Goal: Information Seeking & Learning: Check status

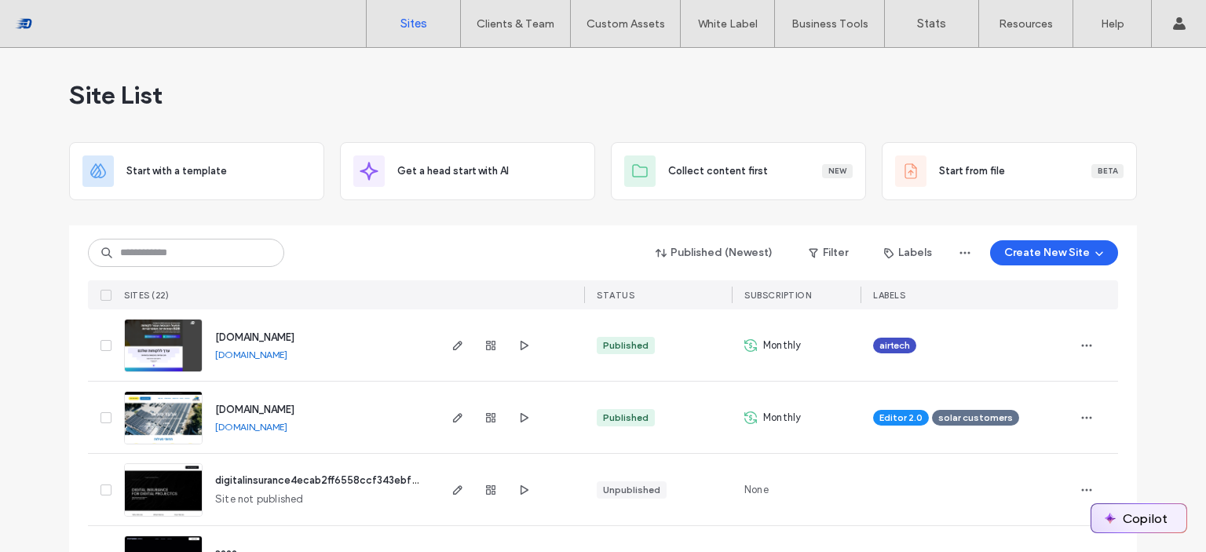
click at [1117, 518] on img "button" at bounding box center [1110, 518] width 13 height 13
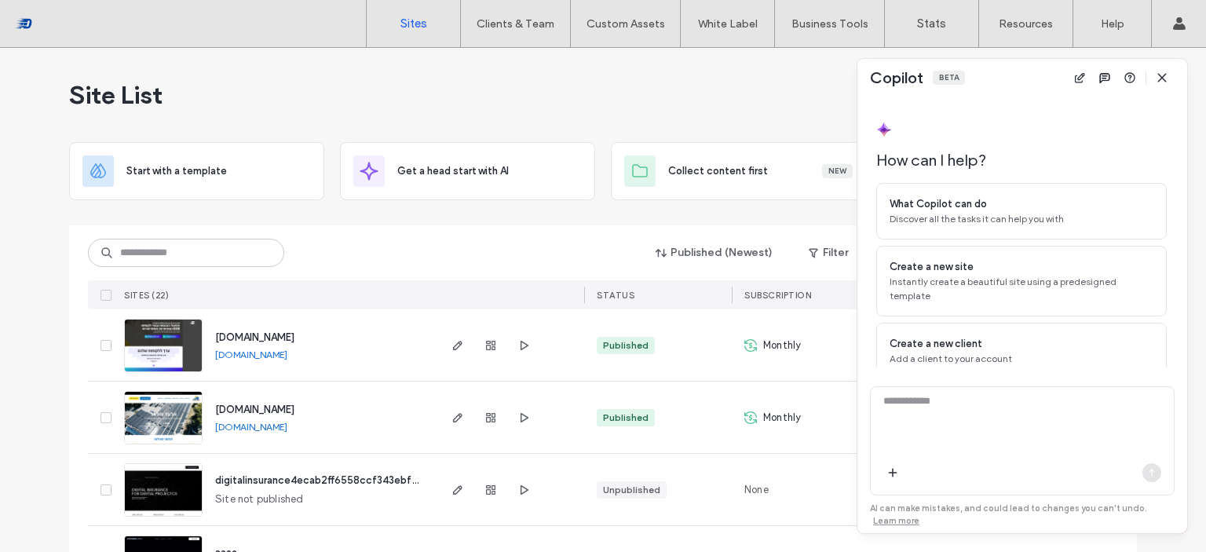
scroll to position [44, 0]
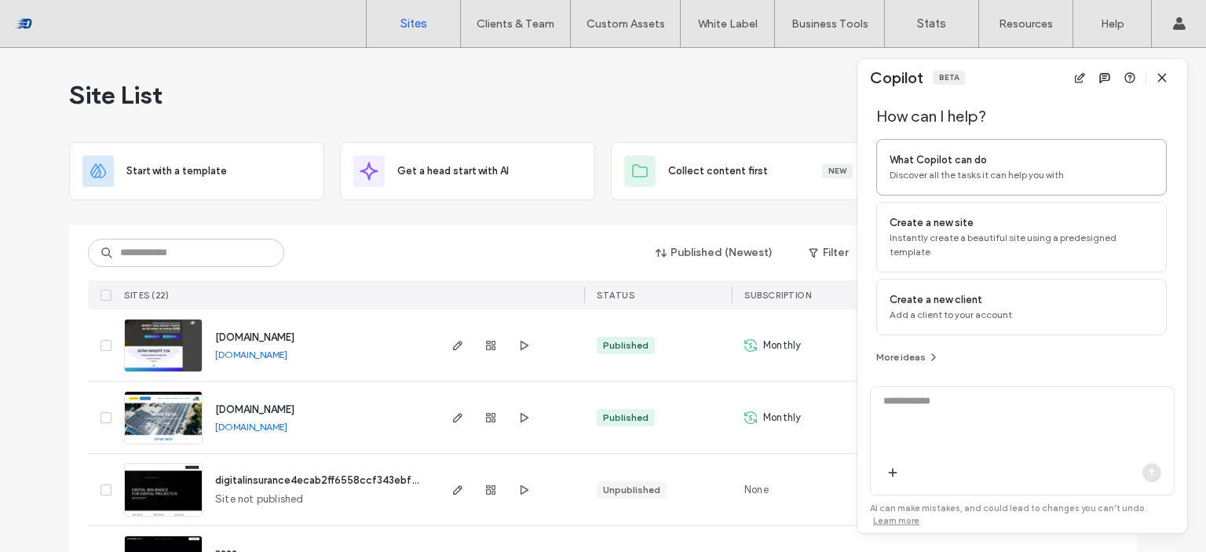
click at [1027, 159] on div "What Copilot can do" at bounding box center [1022, 160] width 264 height 16
type textarea "**********"
click at [986, 444] on textarea "**********" at bounding box center [1022, 423] width 303 height 61
click at [1145, 467] on span "button" at bounding box center [1152, 472] width 19 height 19
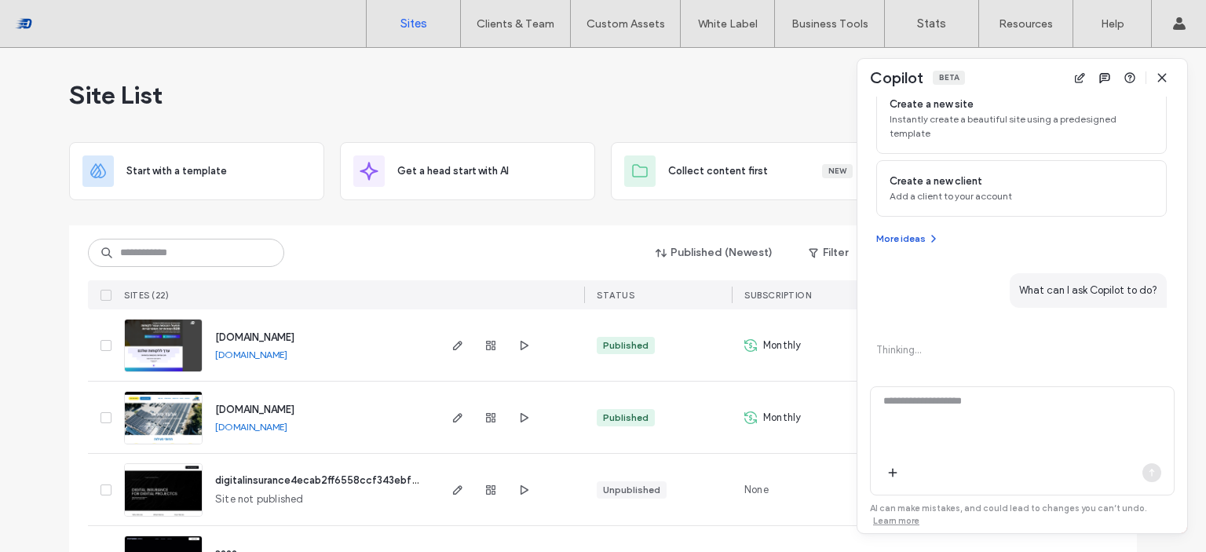
click at [916, 235] on button "More ideas" at bounding box center [908, 238] width 64 height 19
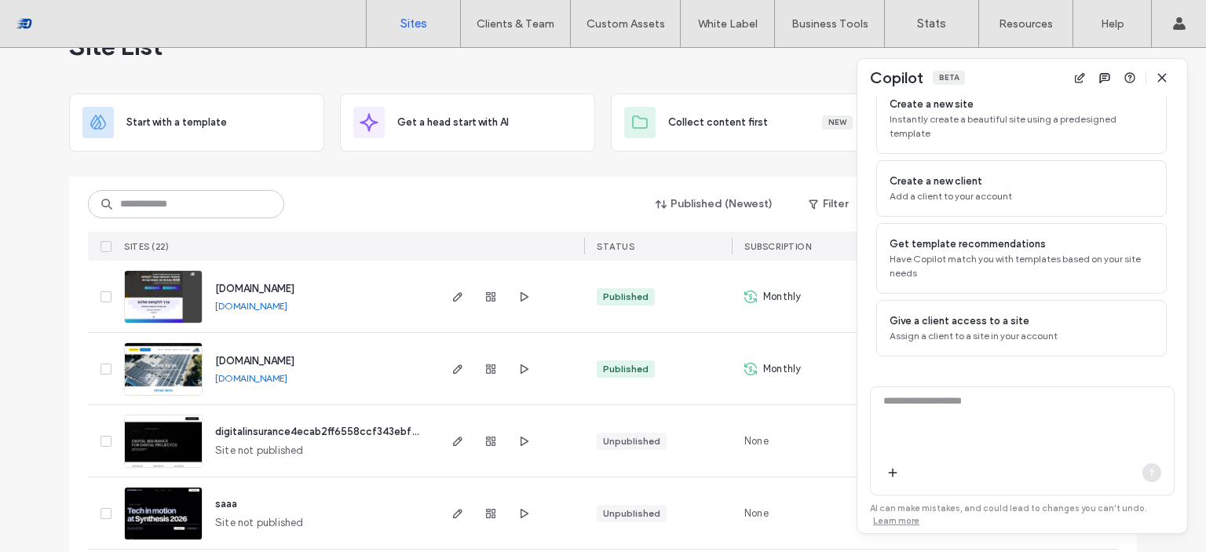
scroll to position [0, 0]
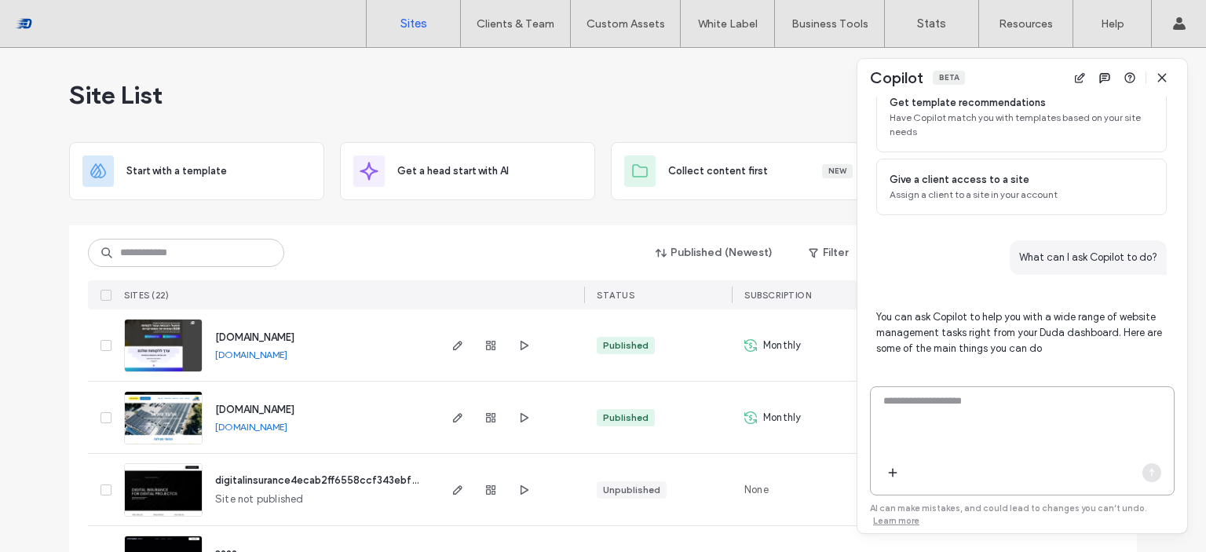
click at [1087, 420] on textarea at bounding box center [1022, 423] width 303 height 61
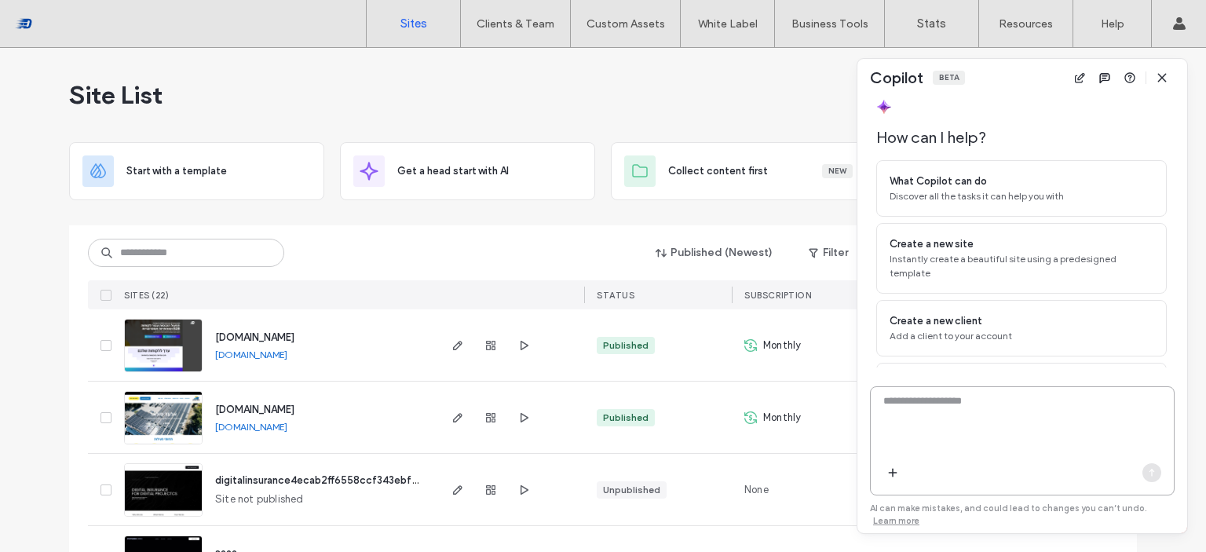
scroll to position [978, 0]
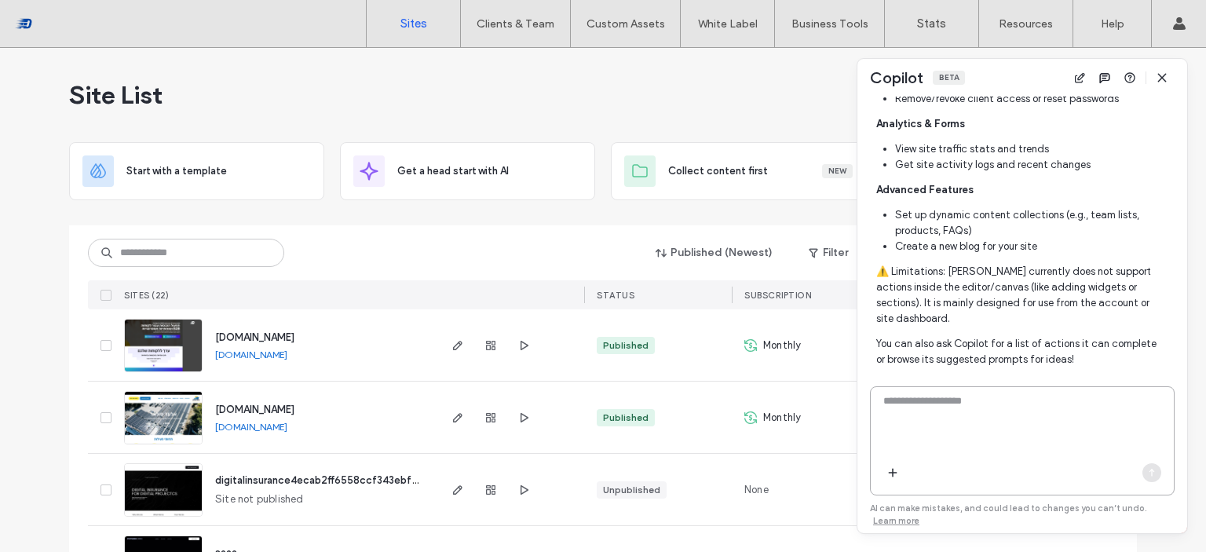
click at [1047, 403] on textarea at bounding box center [1022, 423] width 303 height 61
type textarea "**********"
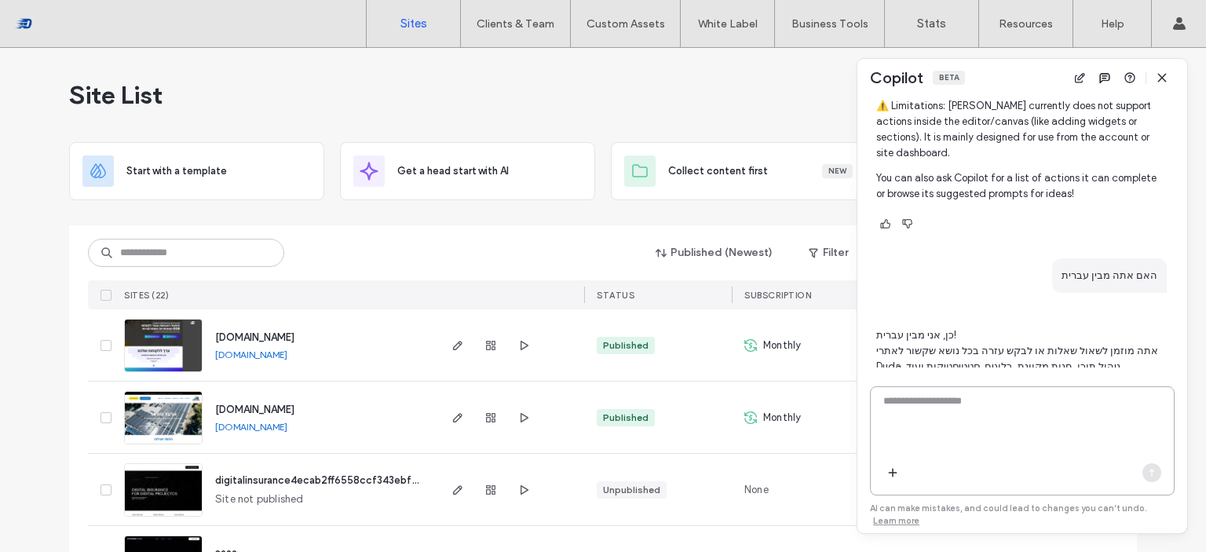
scroll to position [1166, 0]
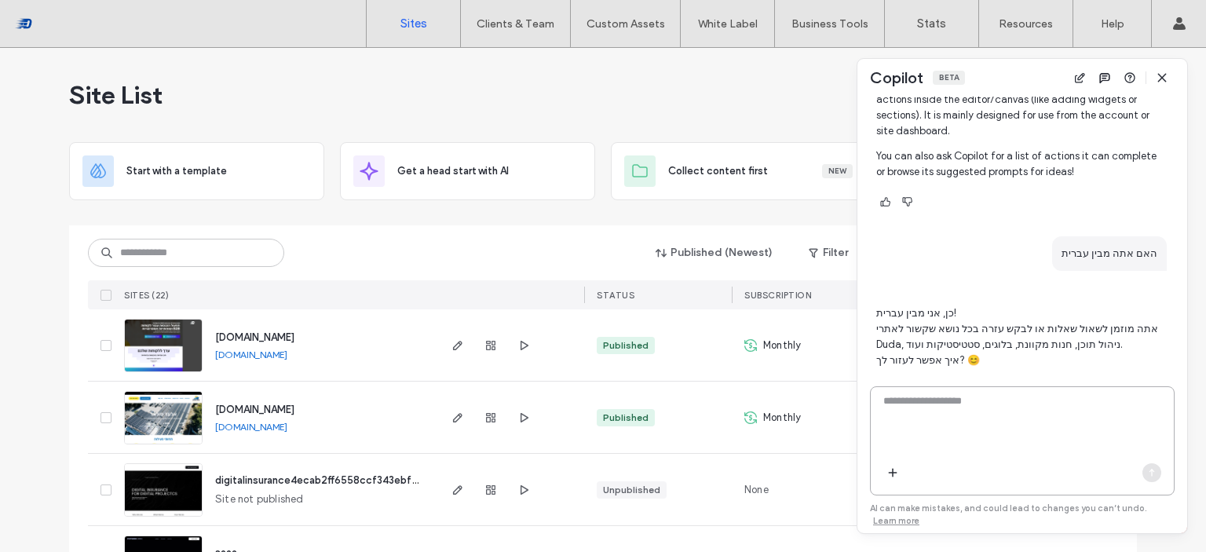
click at [1112, 400] on textarea at bounding box center [1022, 423] width 303 height 61
type textarea "*"
type textarea "**********"
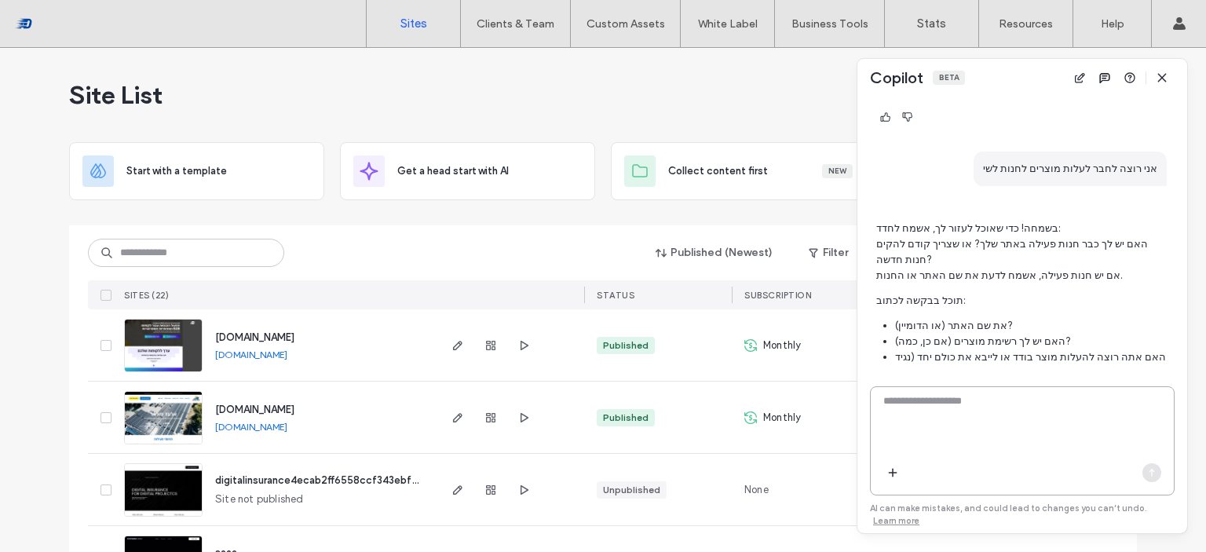
scroll to position [1461, 0]
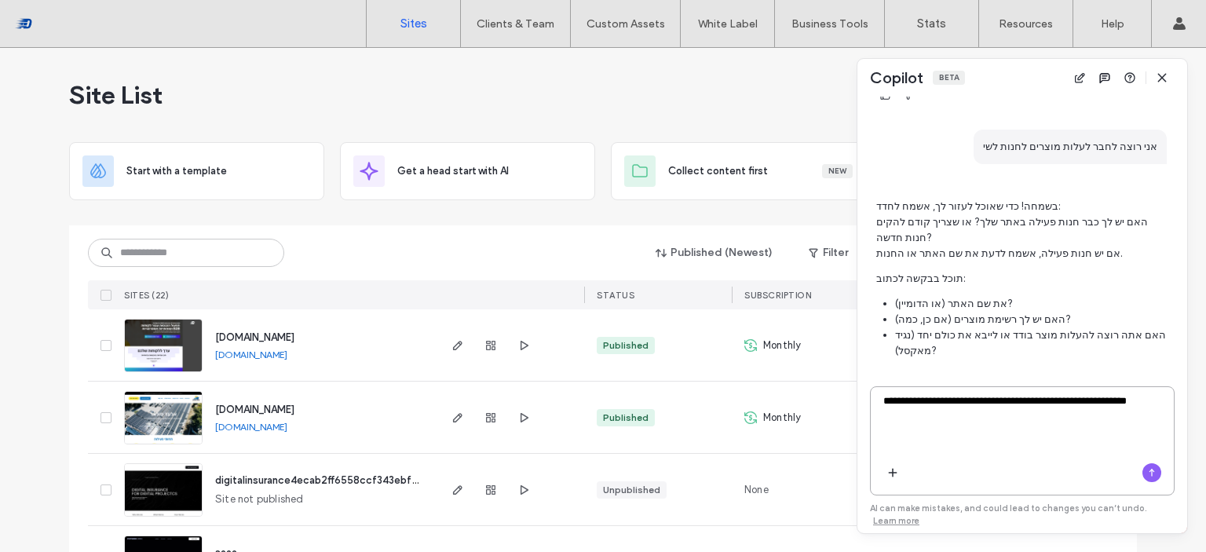
type textarea "**********"
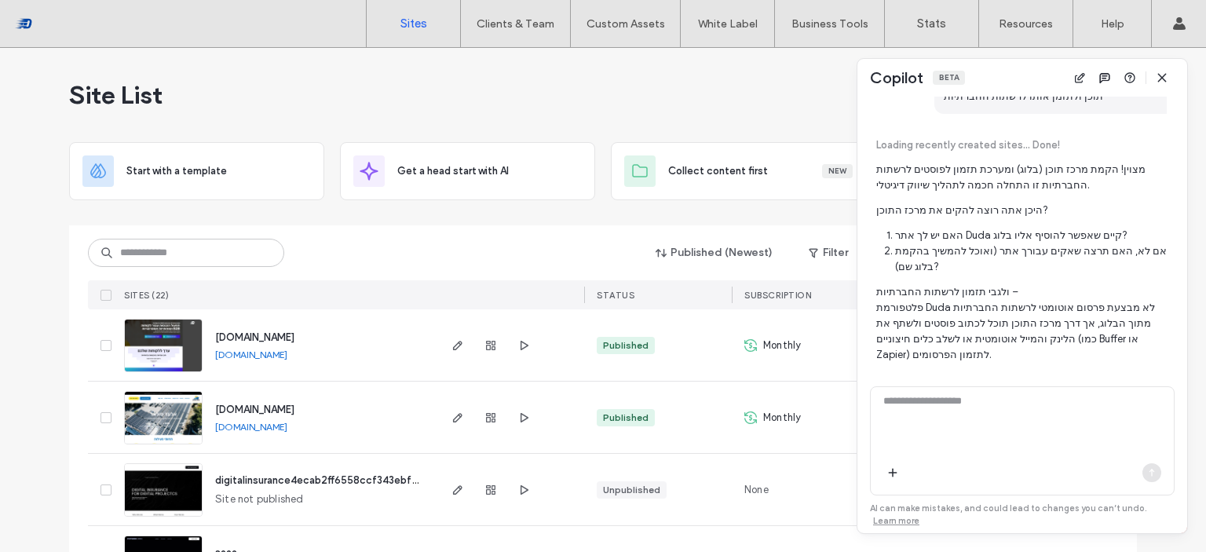
scroll to position [1891, 0]
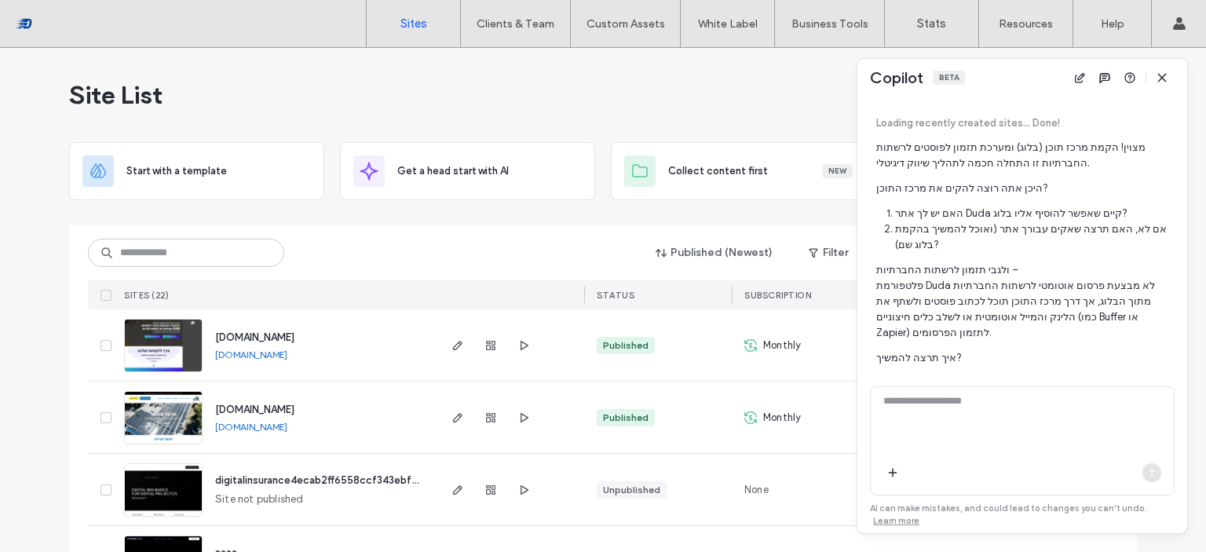
click at [1009, 262] on p "ולגבי תזמון לרשתות החברתיות – פלטפורמת Duda לא מבצעת פרסום אוטומטי לרשתות החברת…" at bounding box center [1021, 301] width 291 height 79
click at [967, 262] on p "ולגבי תזמון לרשתות החברתיות – פלטפורמת Duda לא מבצעת פרסום אוטומטי לרשתות החברת…" at bounding box center [1021, 301] width 291 height 79
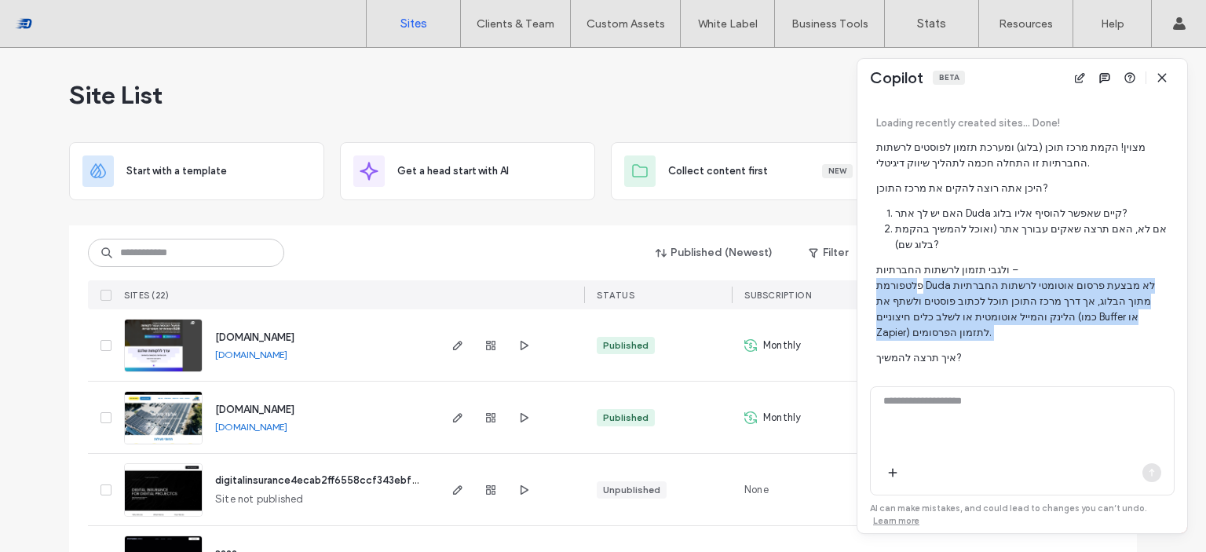
click at [967, 262] on p "ולגבי תזמון לרשתות החברתיות – פלטפורמת Duda לא מבצעת פרסום אוטומטי לרשתות החברת…" at bounding box center [1021, 301] width 291 height 79
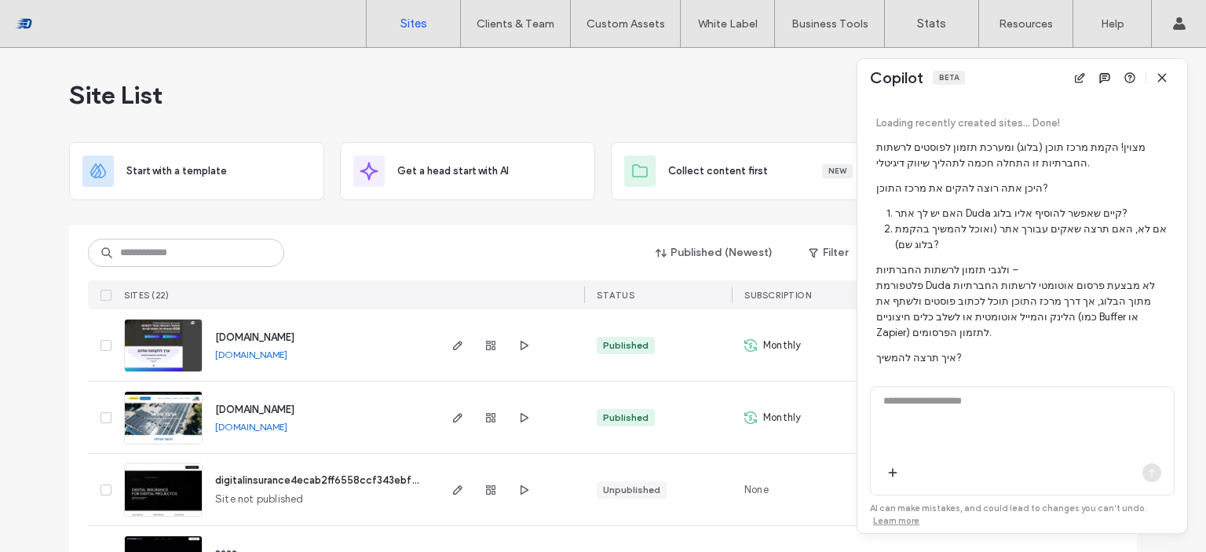
click at [996, 316] on span "Loading recently created sites... Done! מצוין! הקמת מרכז תוכן (בלוג) ומערכת תזמ…" at bounding box center [1021, 282] width 291 height 331
click at [983, 396] on textarea at bounding box center [1022, 423] width 303 height 61
click at [1101, 78] on icon "button" at bounding box center [1105, 77] width 13 height 13
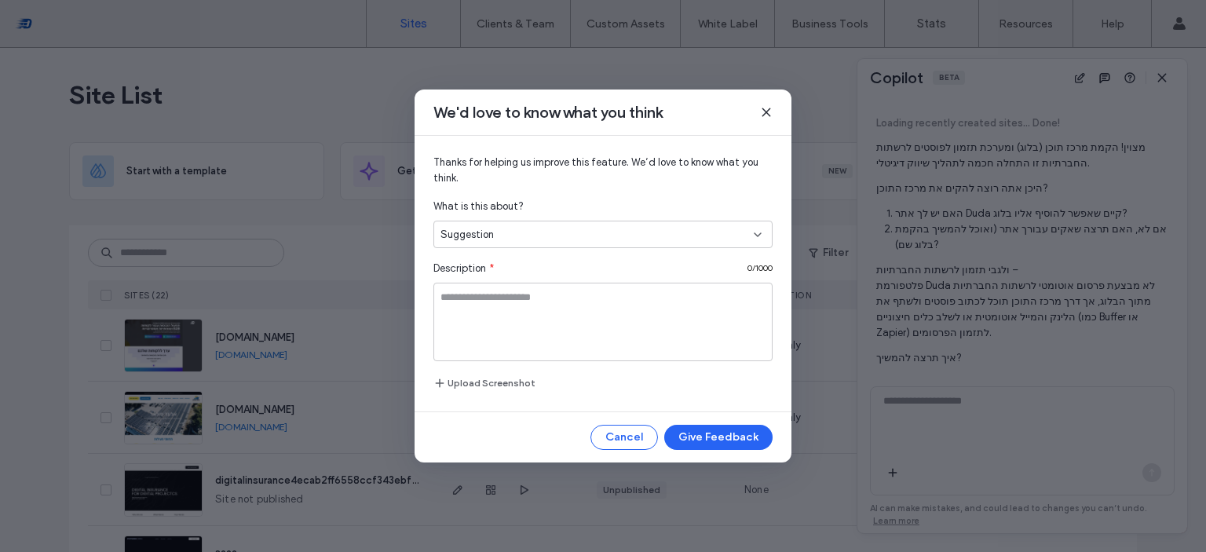
click at [643, 213] on div "What is this about?" at bounding box center [603, 207] width 339 height 16
click at [642, 227] on div "Suggestion" at bounding box center [597, 235] width 313 height 16
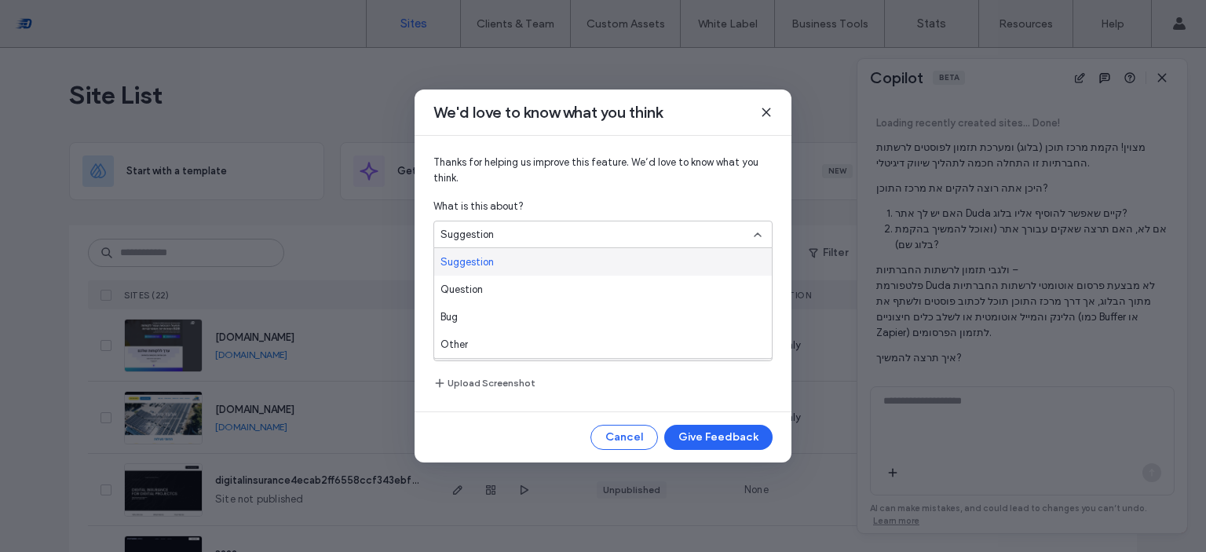
click at [771, 109] on icon at bounding box center [766, 112] width 13 height 13
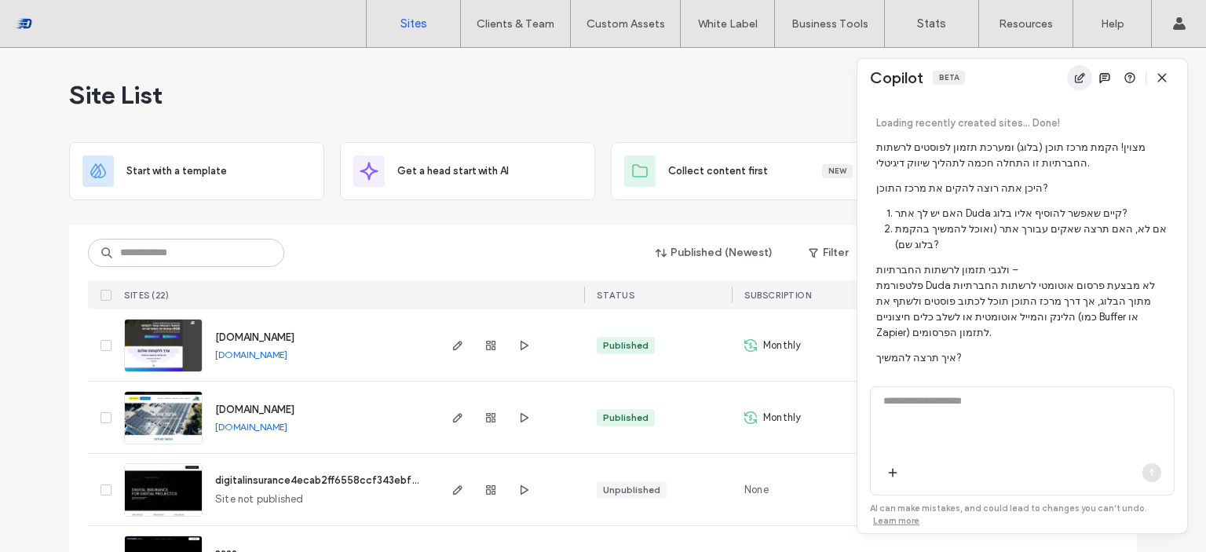
click at [1074, 79] on icon "button" at bounding box center [1080, 77] width 13 height 13
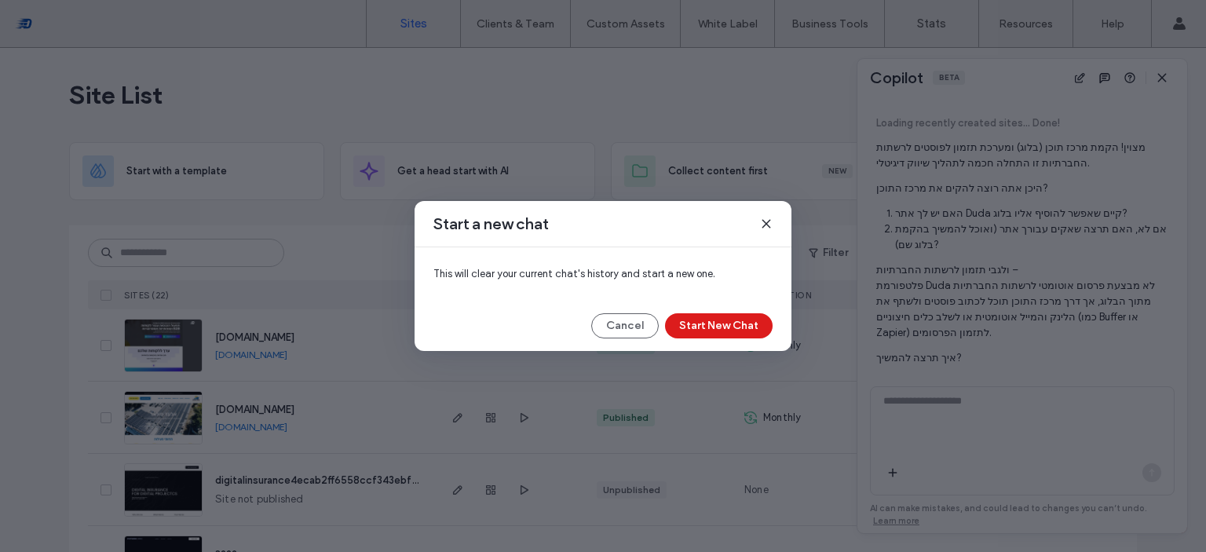
click at [713, 342] on div "Start a new chat This will clear your current chat's history and start a new on…" at bounding box center [603, 276] width 377 height 150
click at [715, 334] on button "Start New Chat" at bounding box center [719, 325] width 108 height 25
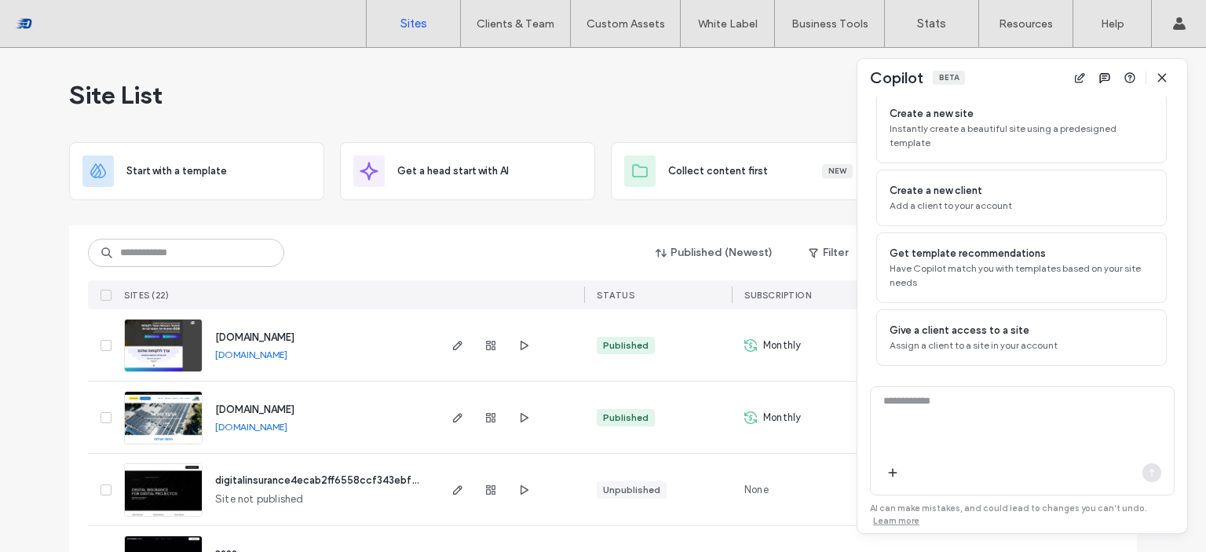
scroll to position [151, 0]
click at [1166, 78] on icon "button" at bounding box center [1162, 77] width 13 height 13
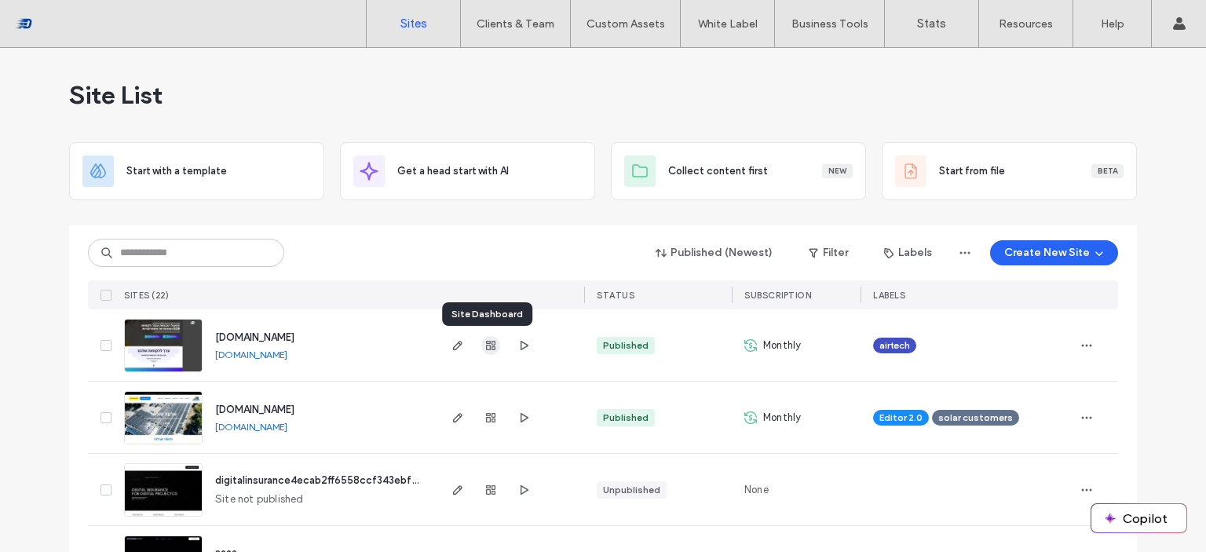
click at [485, 344] on icon "button" at bounding box center [491, 345] width 13 height 13
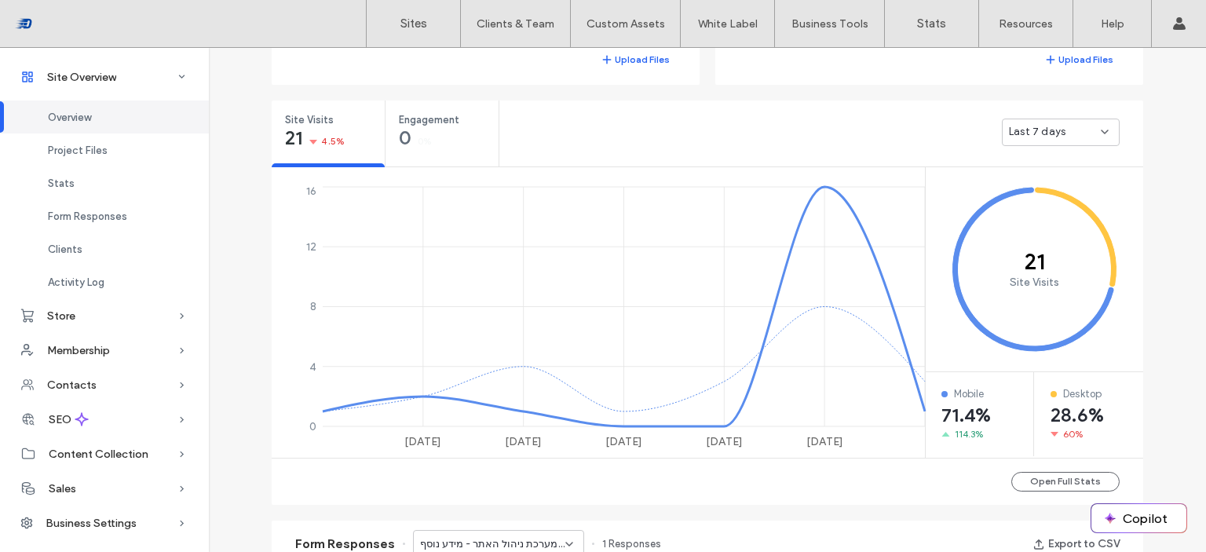
scroll to position [529, 0]
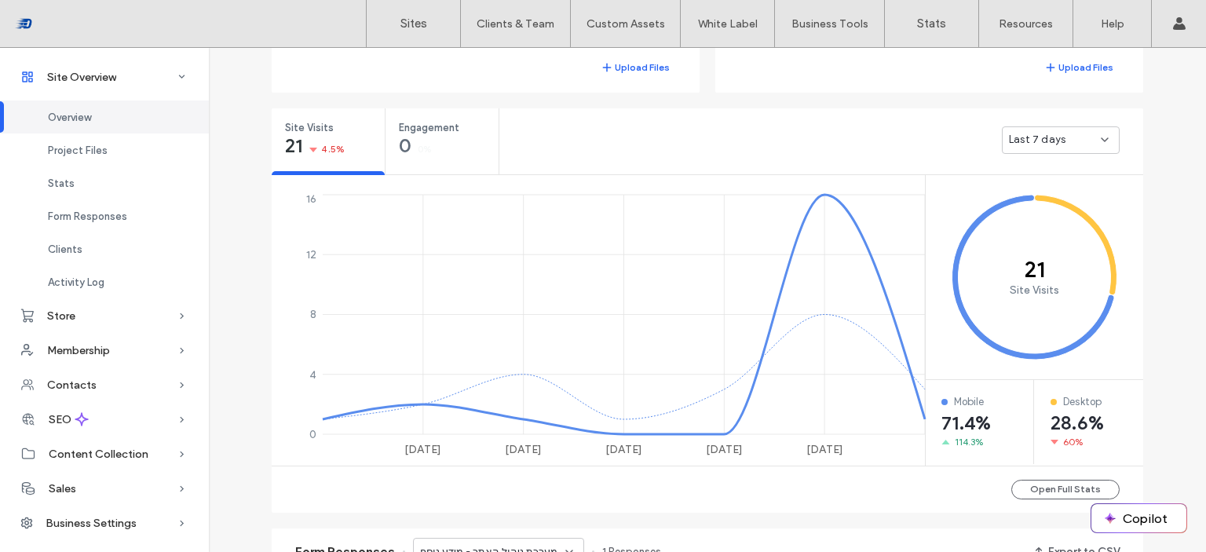
click at [1069, 145] on div "Last 7 days" at bounding box center [1055, 140] width 92 height 16
click at [1063, 172] on div "Yesterday" at bounding box center [1056, 166] width 116 height 27
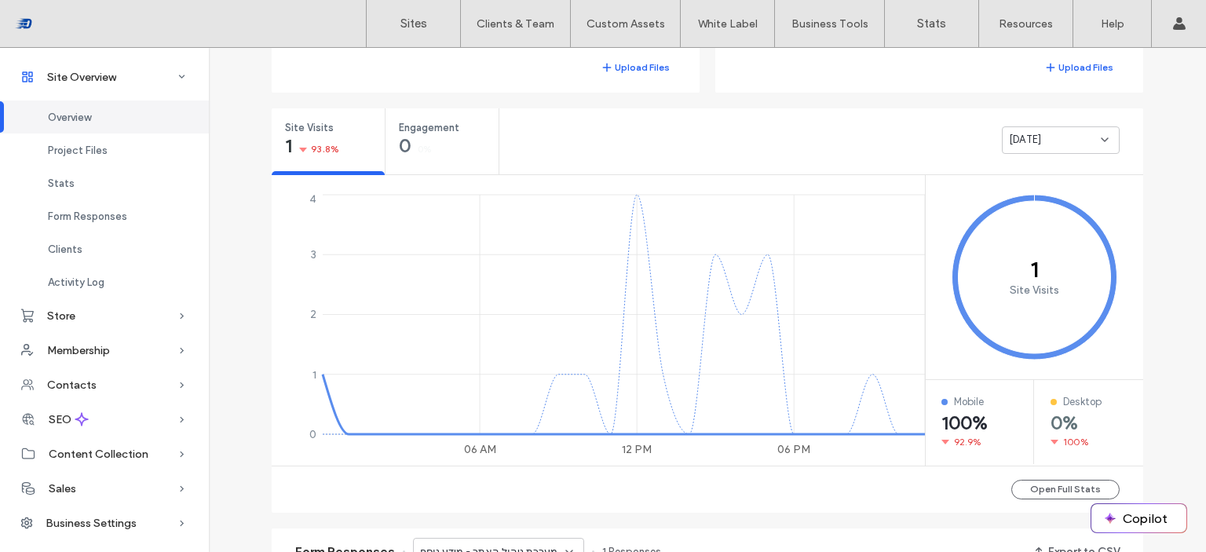
click at [1041, 139] on span "Yesterday" at bounding box center [1025, 140] width 32 height 16
click at [1048, 191] on span "Last 7 days" at bounding box center [1033, 195] width 57 height 16
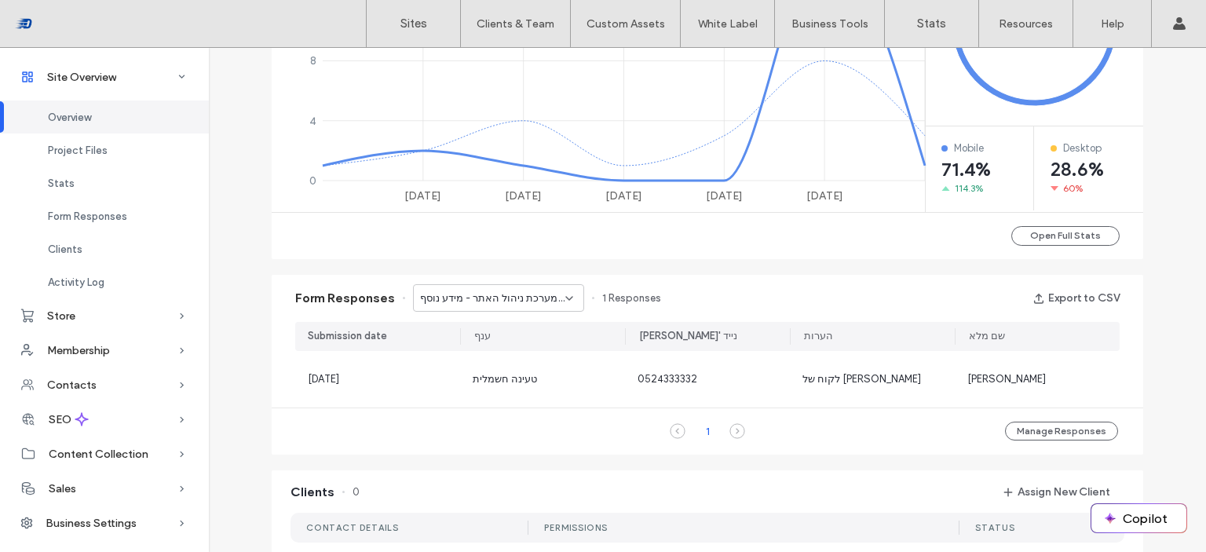
scroll to position [791, 0]
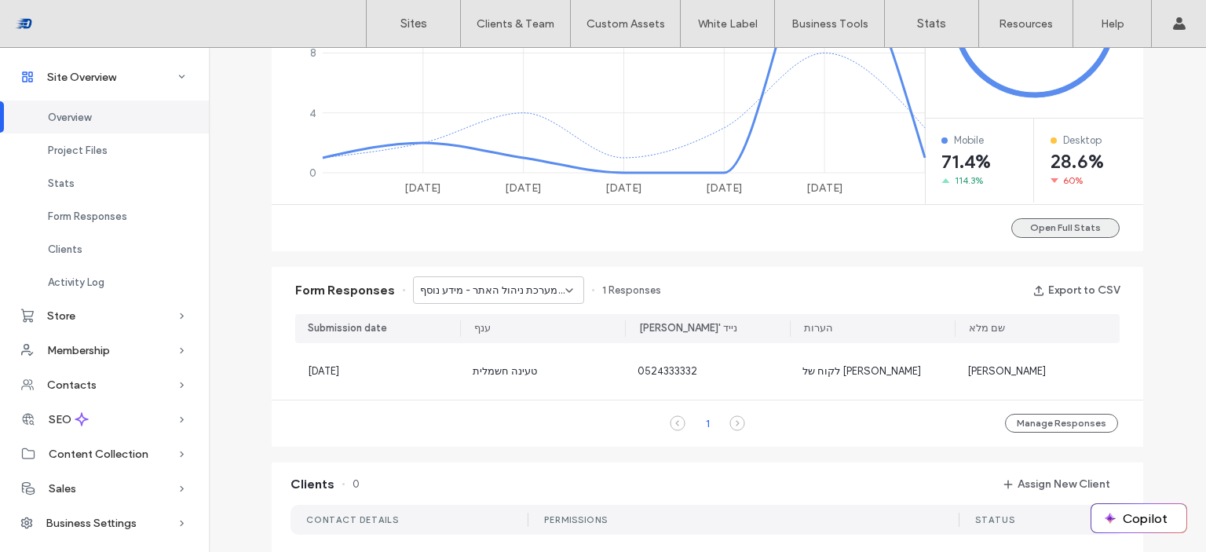
click at [1045, 222] on button "Open Full Stats" at bounding box center [1066, 228] width 108 height 20
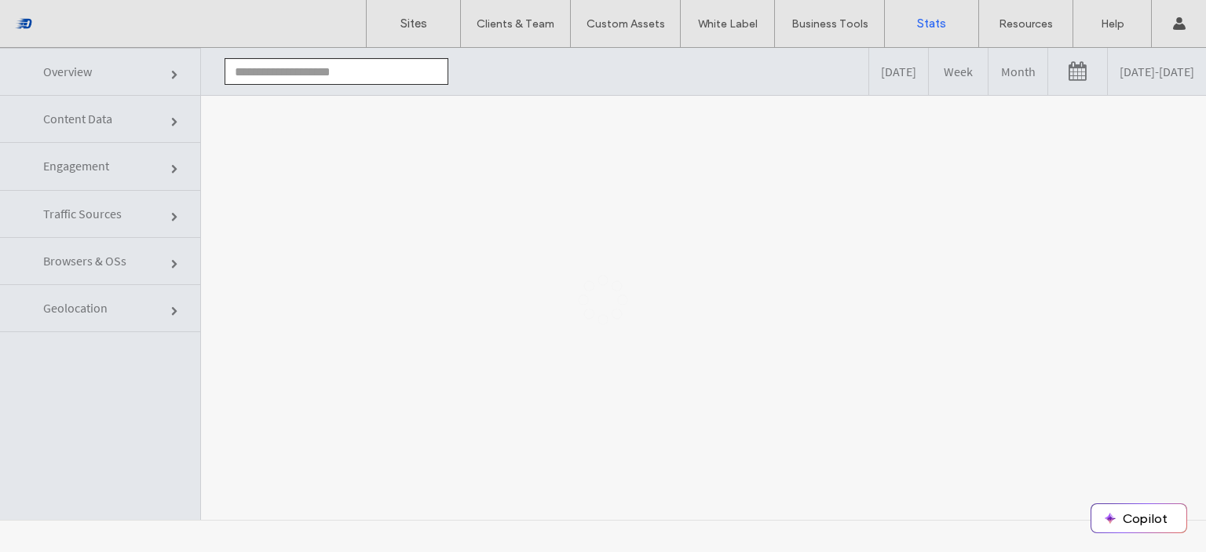
type input "**********"
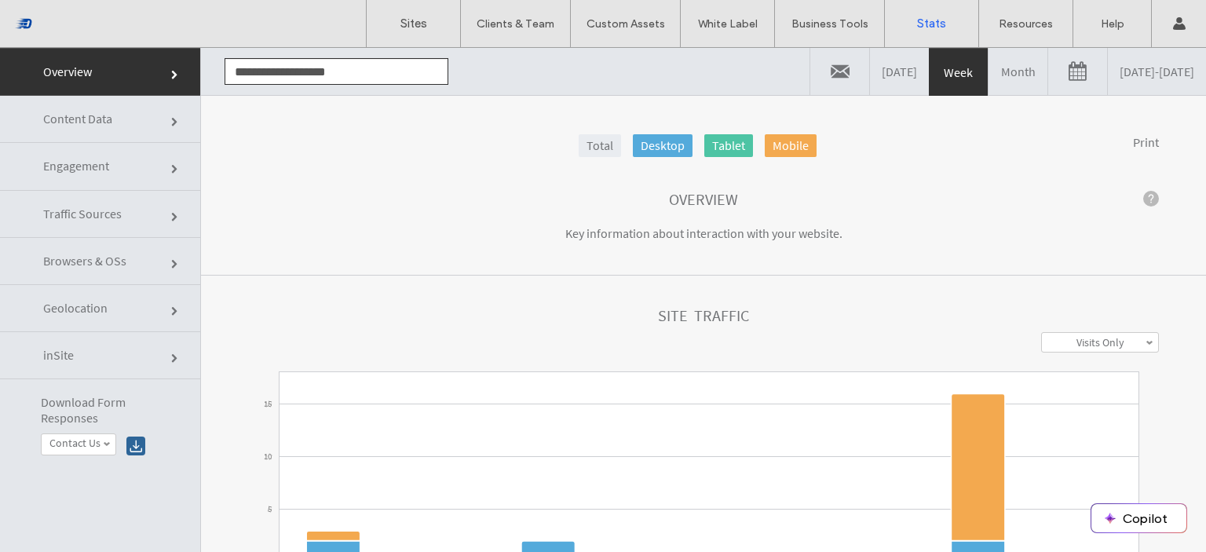
click at [870, 64] on link "[DATE]" at bounding box center [899, 71] width 59 height 47
